Goal: Task Accomplishment & Management: Complete application form

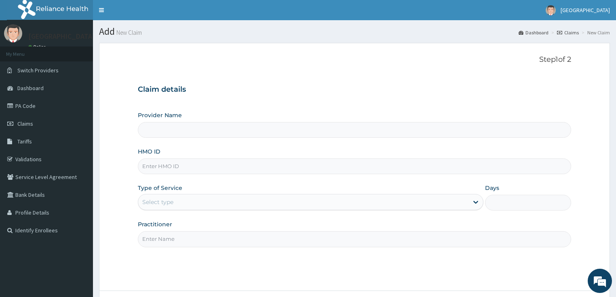
type input "[GEOGRAPHIC_DATA]"
click at [159, 169] on input "HMO ID" at bounding box center [355, 167] width 434 height 16
paste input "JIO/10068/A"
type input "JIO/10068/A"
click at [155, 201] on div "Select type" at bounding box center [157, 202] width 31 height 8
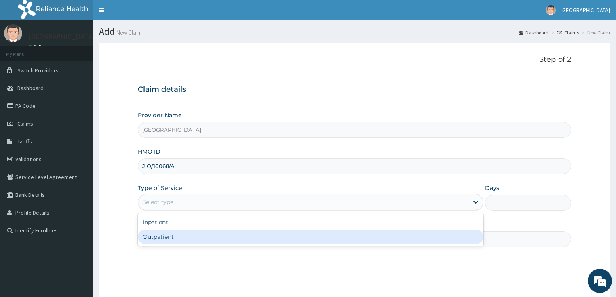
click at [160, 231] on div "Outpatient" at bounding box center [311, 237] width 346 height 15
type input "1"
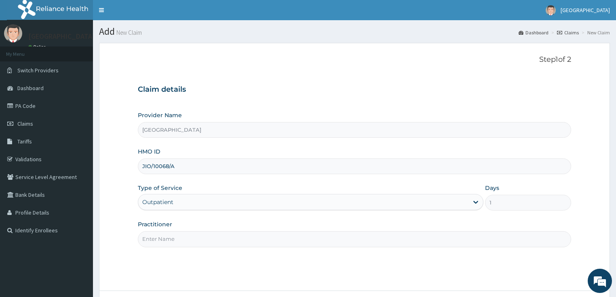
click at [181, 237] on input "Practitioner" at bounding box center [355, 239] width 434 height 16
type input "DR SALAMI"
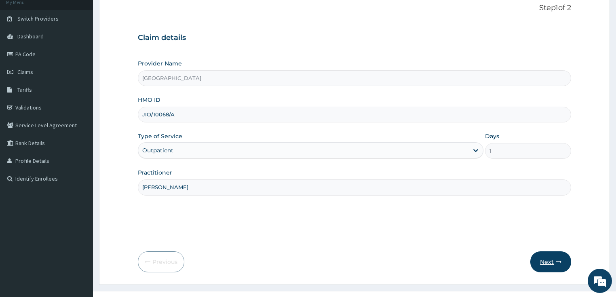
scroll to position [66, 0]
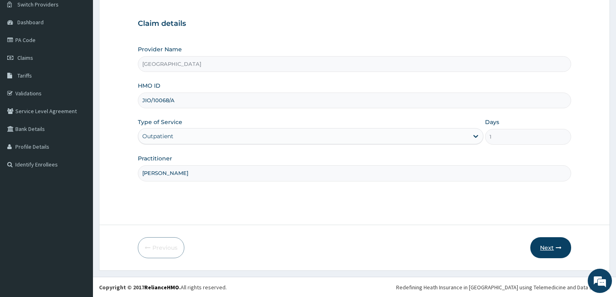
click at [560, 247] on icon "button" at bounding box center [559, 248] width 6 height 6
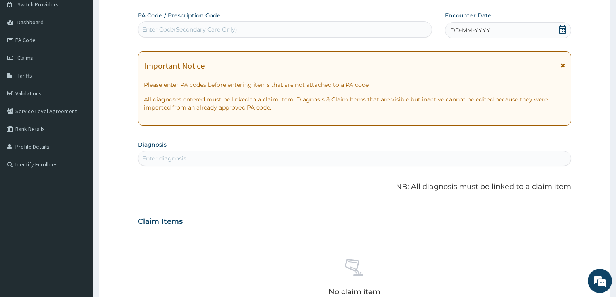
scroll to position [0, 0]
click at [176, 33] on div "Enter Code(Secondary Care Only)" at bounding box center [189, 29] width 95 height 8
paste input "PA/5A9509"
type input "PA/5A9509"
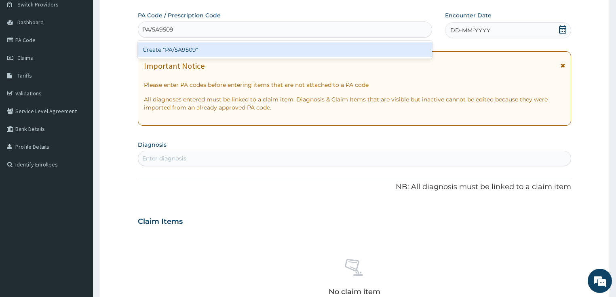
click at [175, 49] on div "Create "PA/5A9509"" at bounding box center [285, 49] width 294 height 15
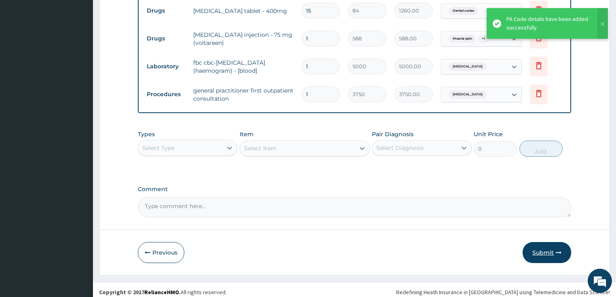
click at [553, 242] on button "Submit" at bounding box center [547, 252] width 49 height 21
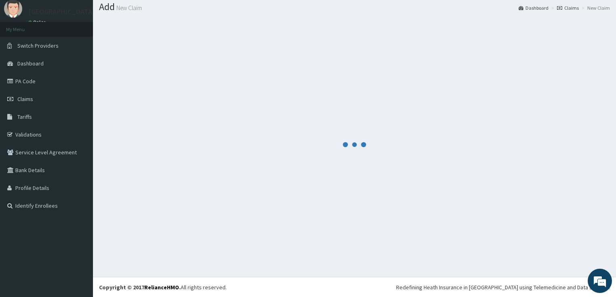
scroll to position [385, 0]
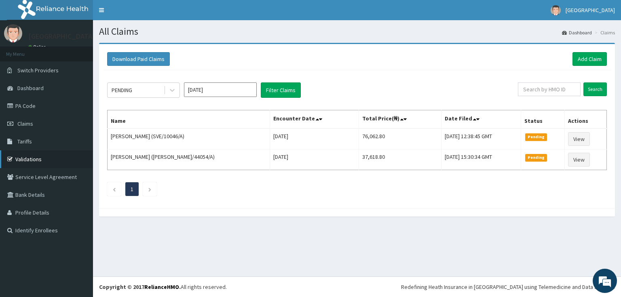
click at [36, 158] on link "Validations" at bounding box center [46, 159] width 93 height 18
